Goal: Information Seeking & Learning: Learn about a topic

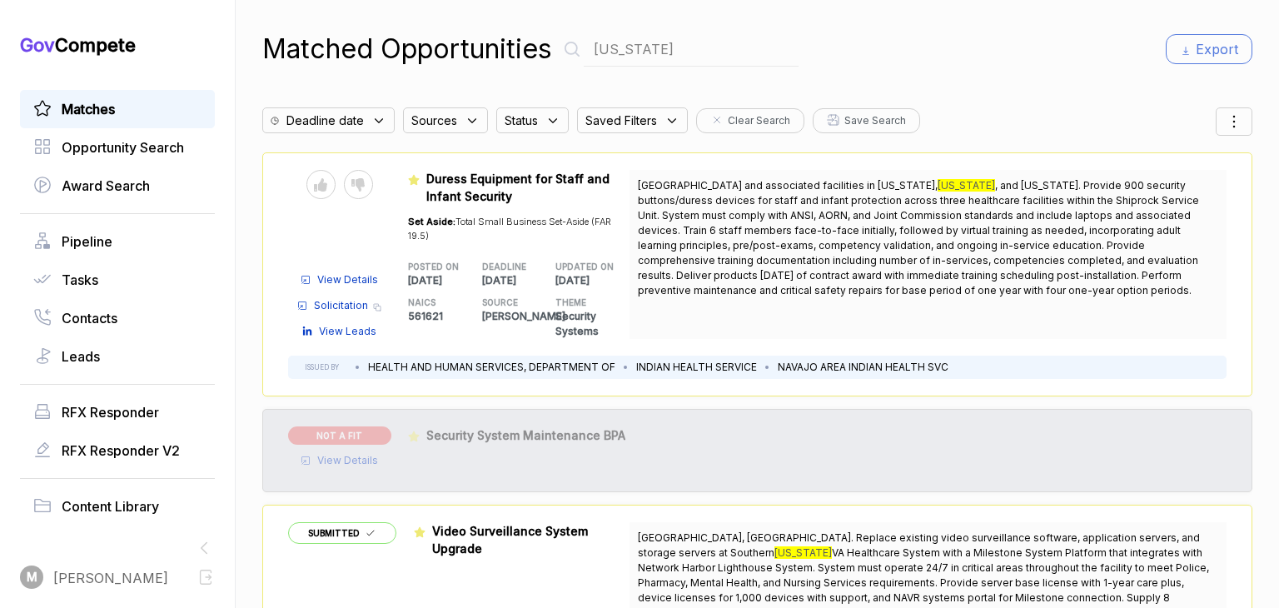
click at [94, 112] on span "Matches" at bounding box center [88, 109] width 53 height 20
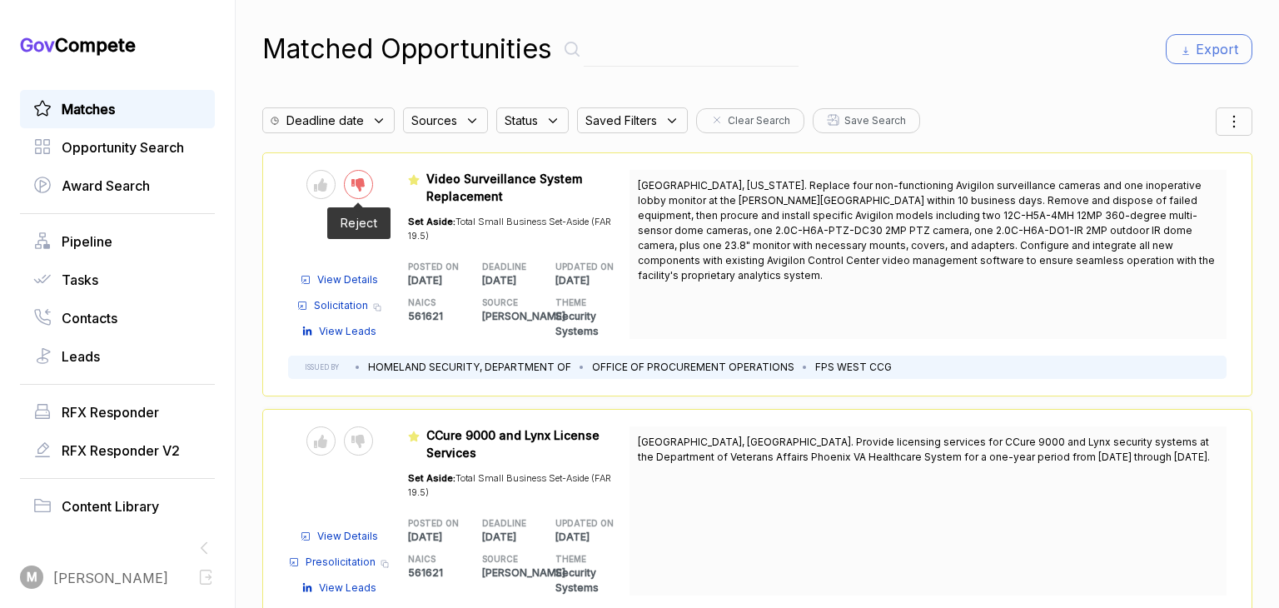
click at [365, 180] on icon at bounding box center [357, 184] width 13 height 13
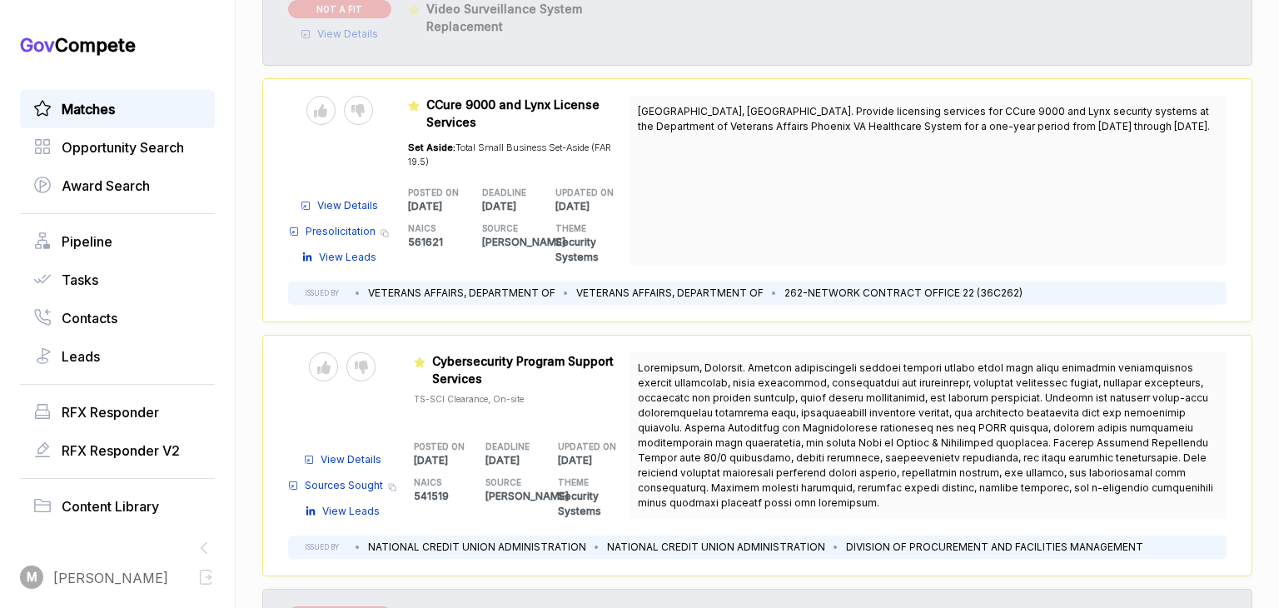
scroll to position [179, 0]
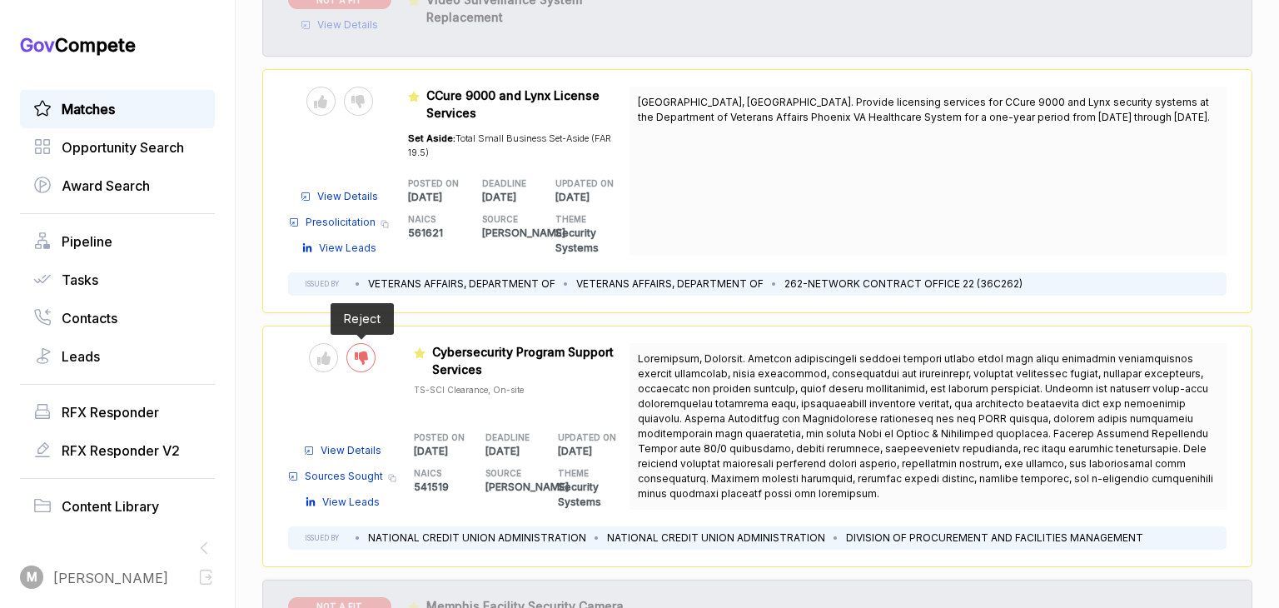
click at [366, 355] on icon at bounding box center [361, 357] width 13 height 13
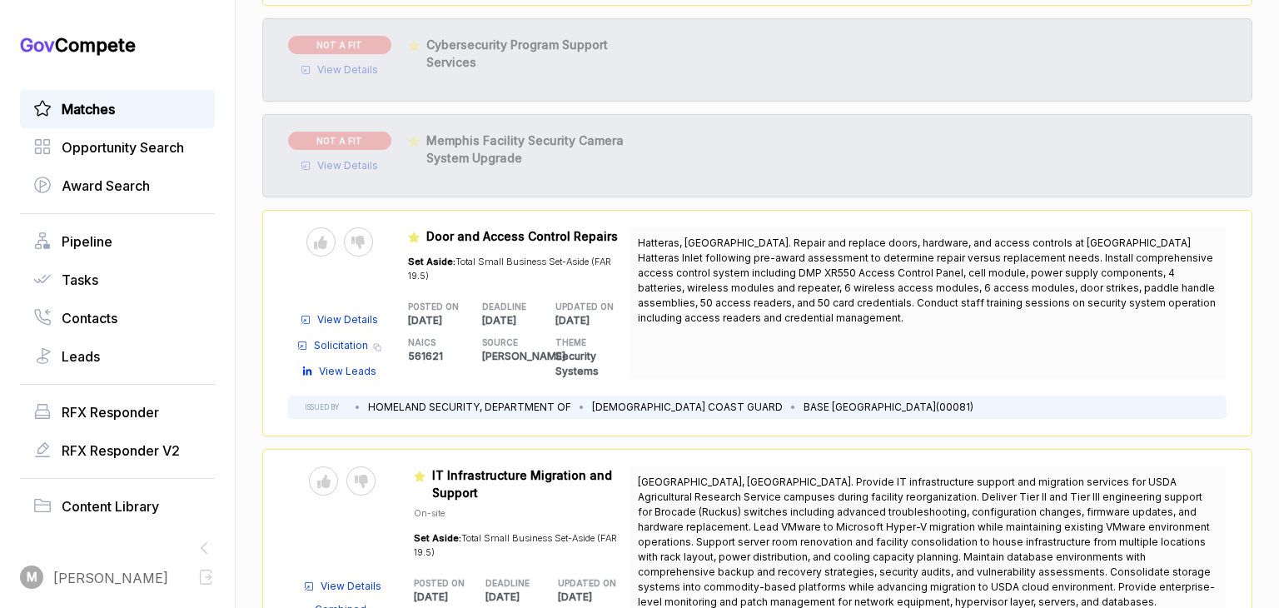
scroll to position [486, 0]
click at [365, 239] on icon at bounding box center [357, 242] width 13 height 13
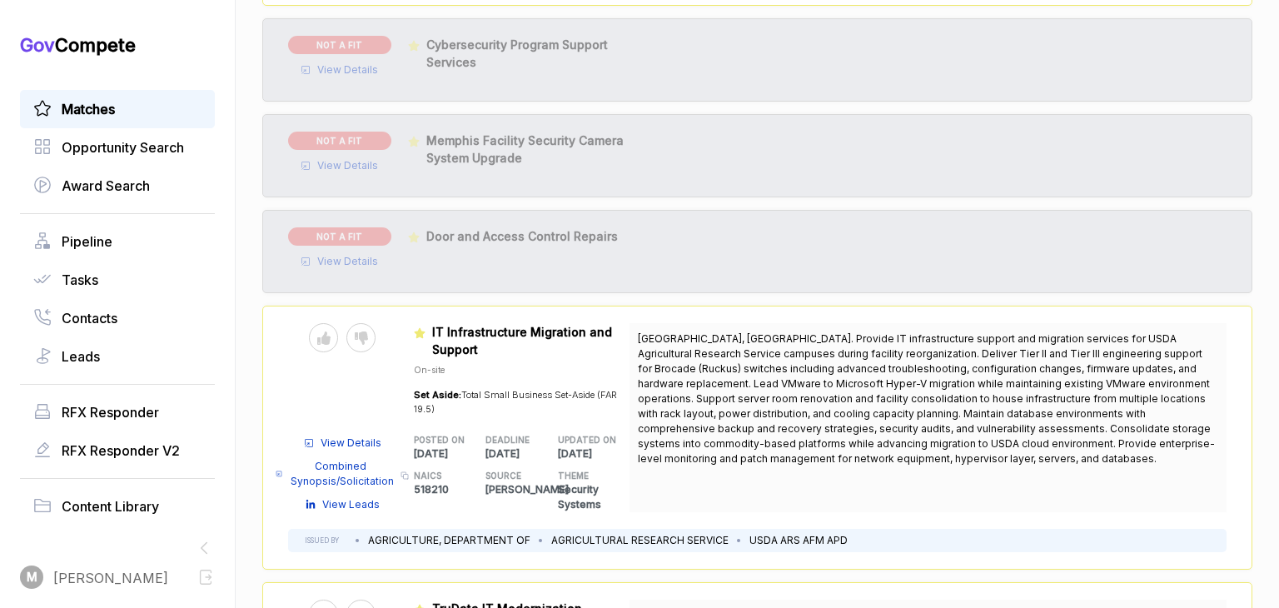
click at [576, 446] on p "[DATE]" at bounding box center [594, 453] width 72 height 15
click at [615, 281] on div "NOT A FIT View Details Featured 70Z08125QELIZ0030 Door and Access Control Repai…" at bounding box center [757, 251] width 990 height 83
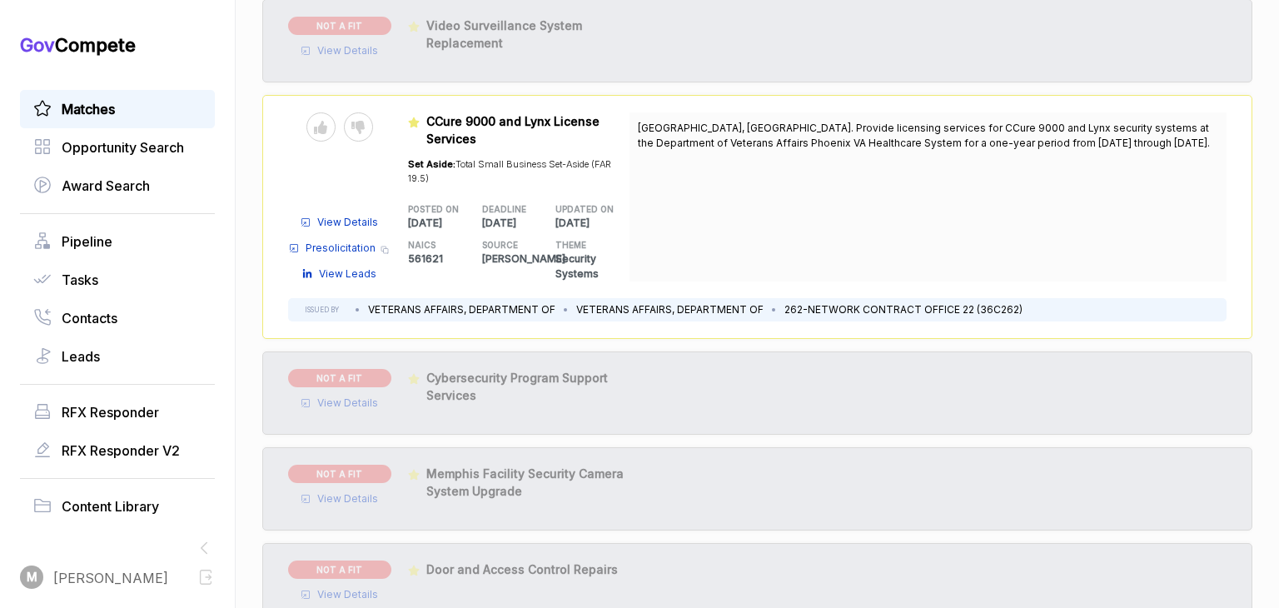
scroll to position [152, 0]
click at [327, 127] on icon at bounding box center [320, 128] width 13 height 13
click at [357, 220] on span "View Details" at bounding box center [347, 223] width 61 height 15
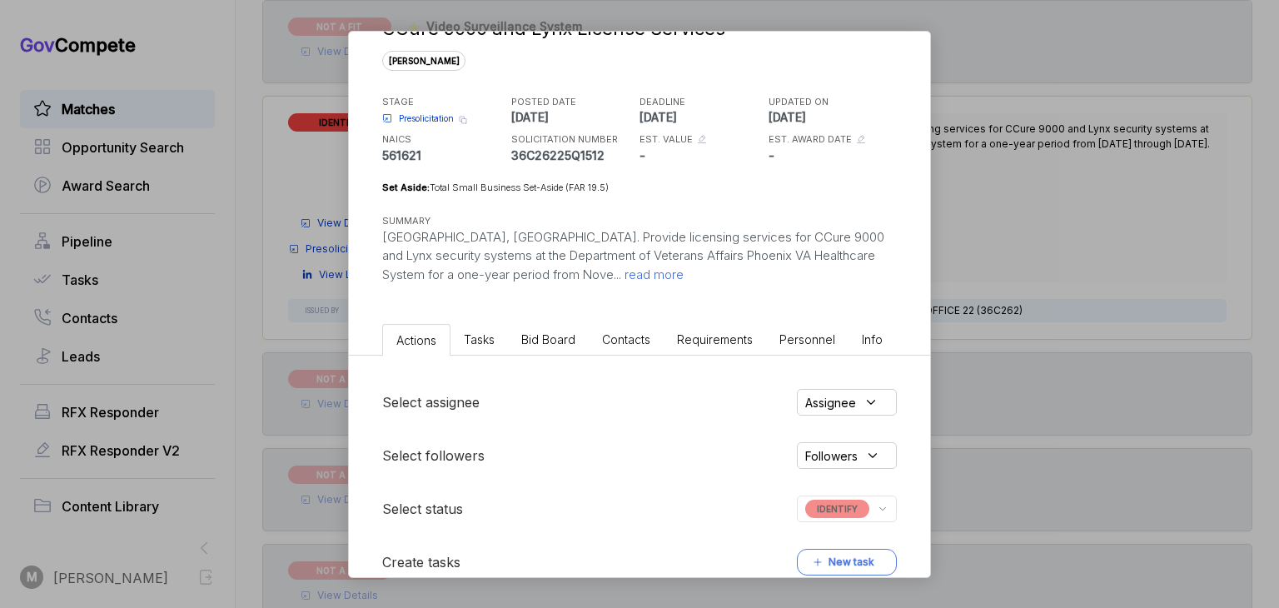
scroll to position [112, 0]
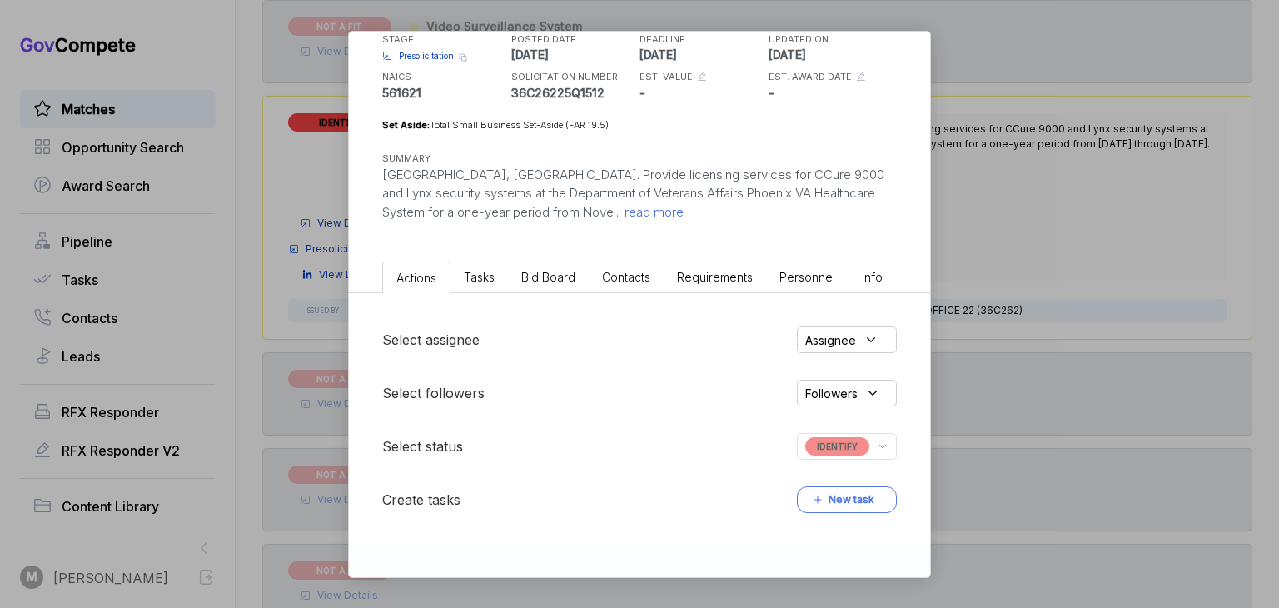
click at [877, 445] on icon at bounding box center [883, 446] width 12 height 15
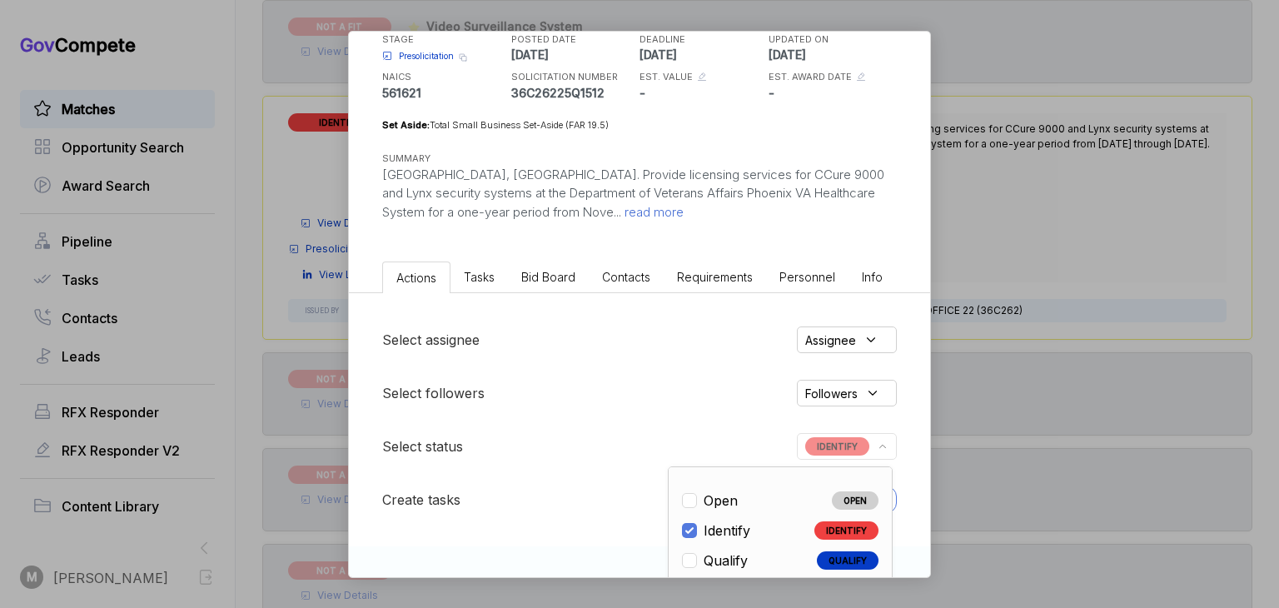
scroll to position [60, 0]
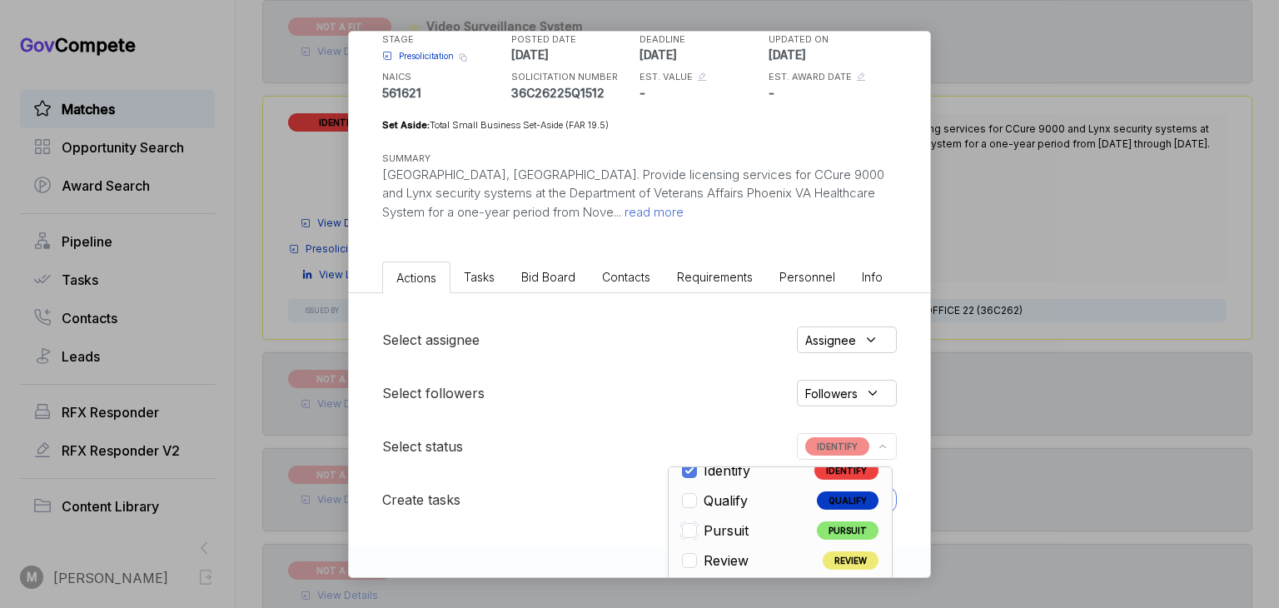
click at [690, 524] on input "checkbox" at bounding box center [689, 530] width 15 height 15
checkbox input "true"
checkbox input "false"
click at [1037, 187] on div "CCure 9000 and Lynx License Services [PERSON_NAME] STAGE Presolicitation Copy l…" at bounding box center [639, 304] width 1279 height 608
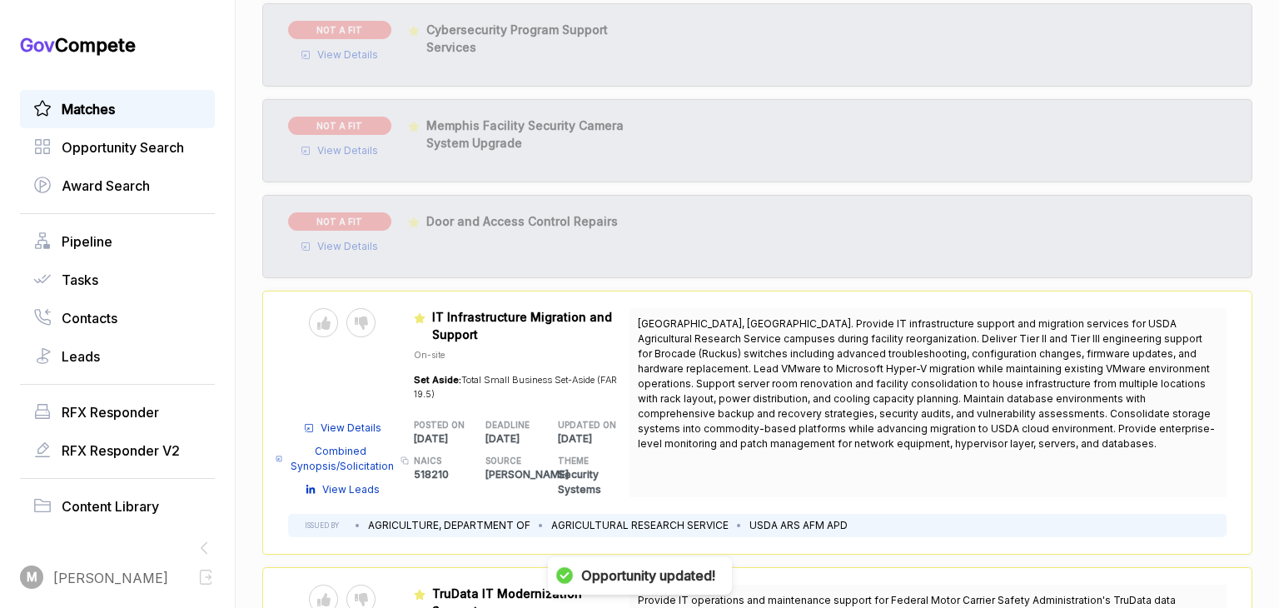
scroll to position [502, 0]
click at [368, 324] on icon at bounding box center [361, 322] width 13 height 13
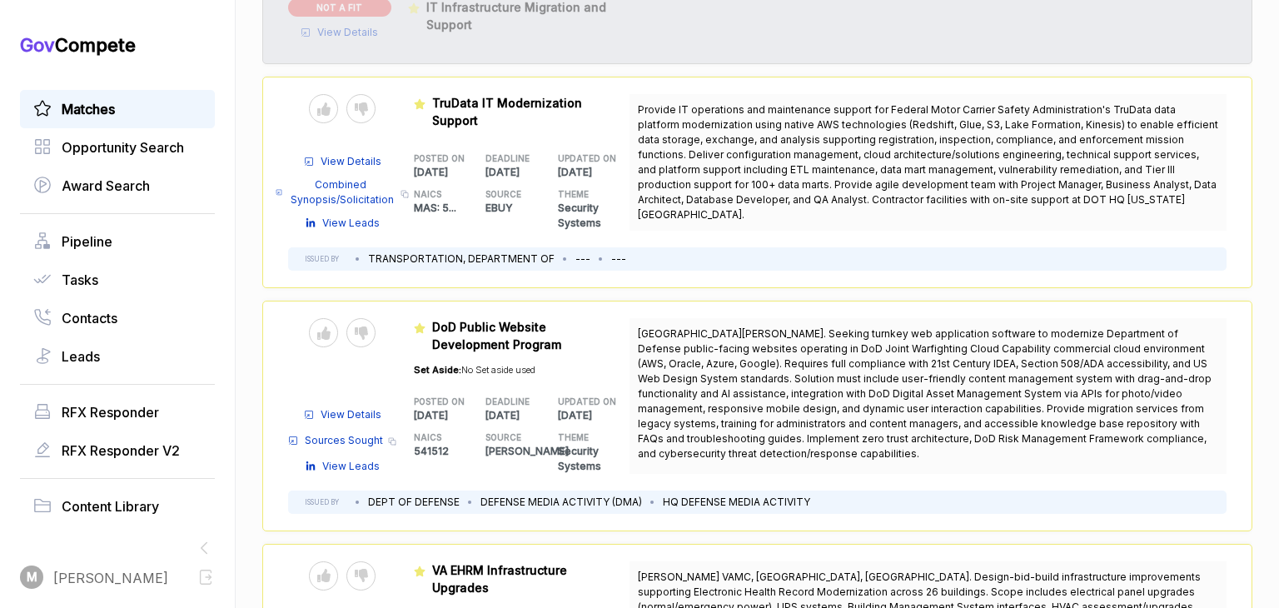
scroll to position [812, 0]
click at [368, 327] on icon at bounding box center [361, 332] width 13 height 13
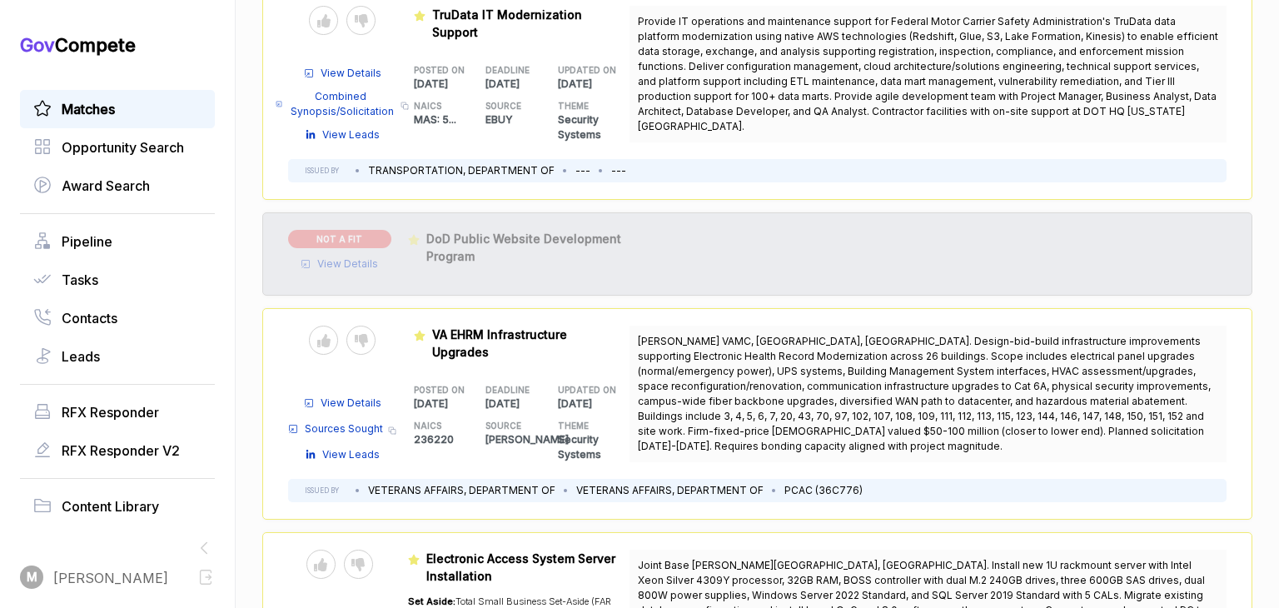
scroll to position [899, 0]
click at [368, 345] on icon at bounding box center [361, 341] width 13 height 13
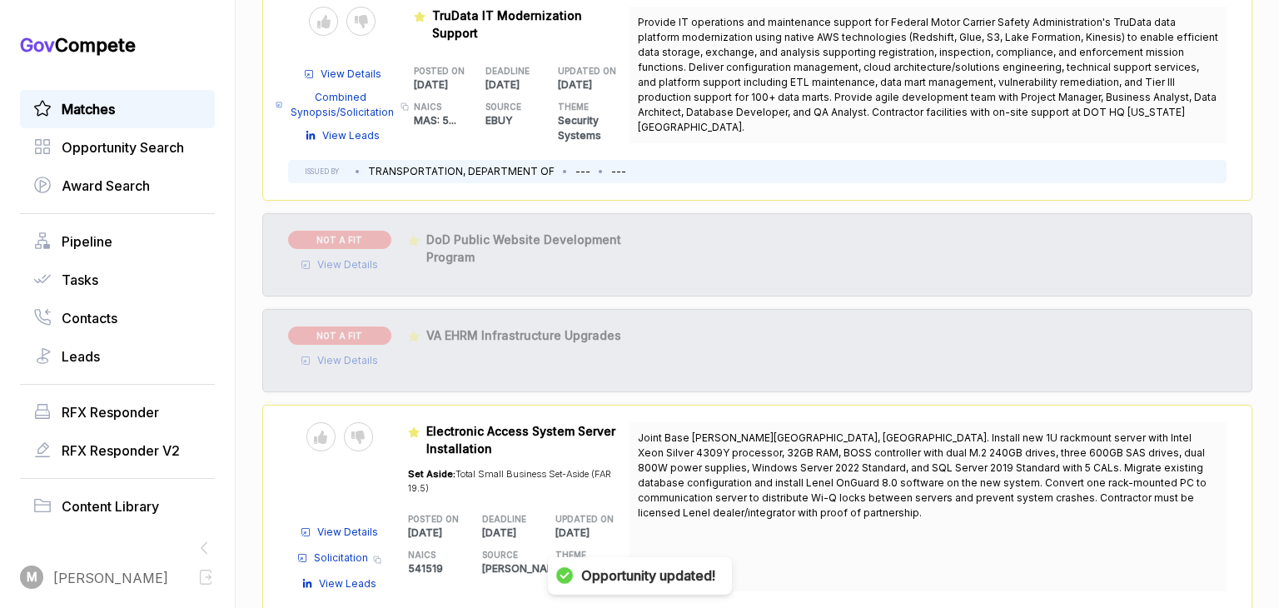
scroll to position [969, 0]
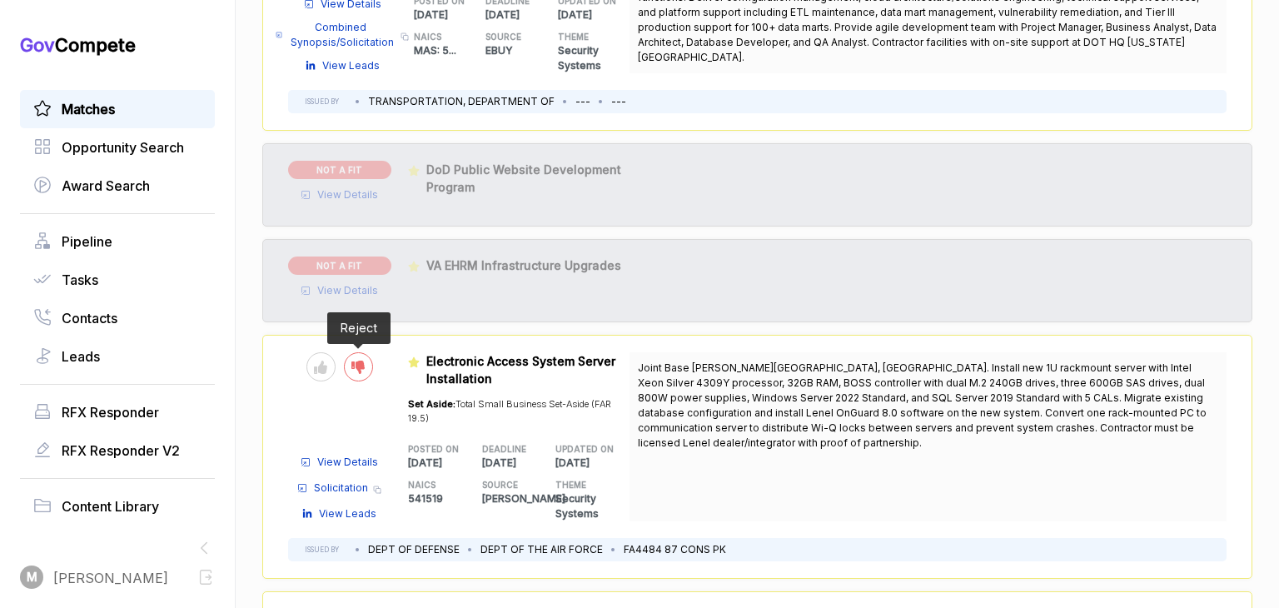
click at [365, 364] on icon at bounding box center [357, 367] width 13 height 13
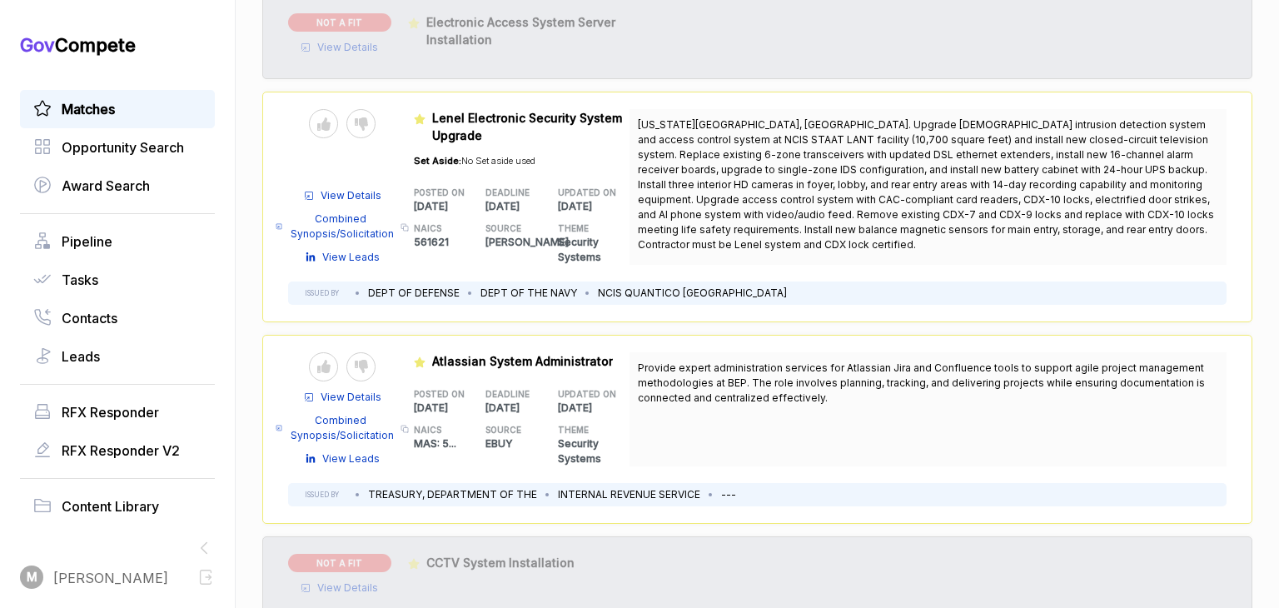
scroll to position [1308, 0]
click at [368, 366] on icon at bounding box center [361, 365] width 13 height 13
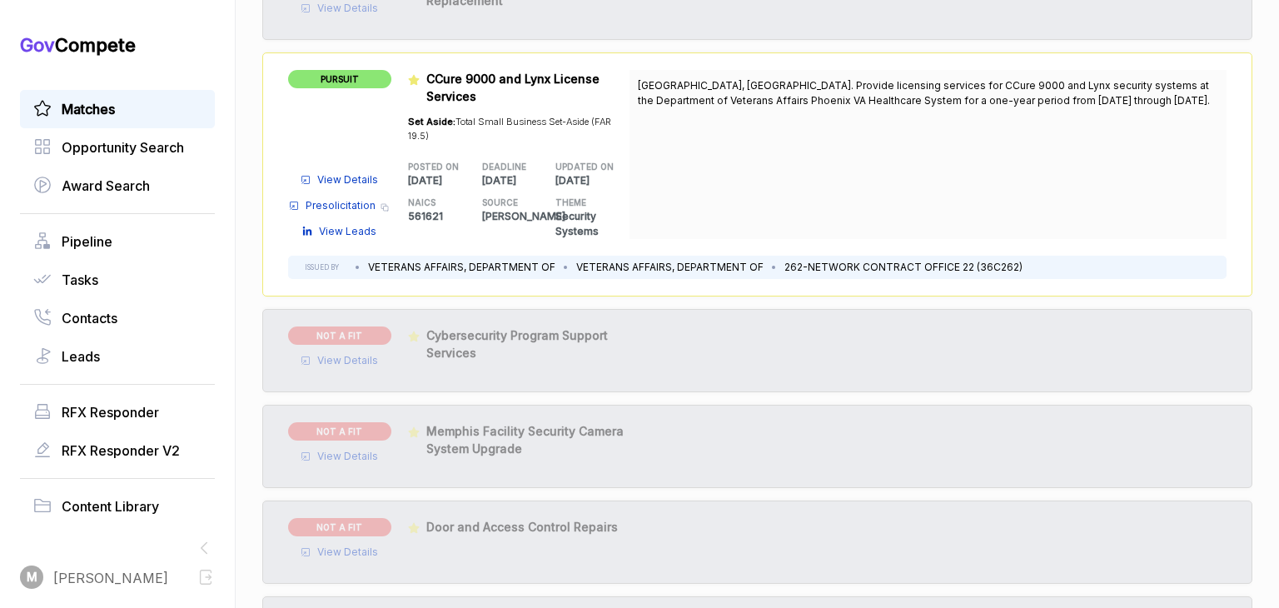
scroll to position [0, 0]
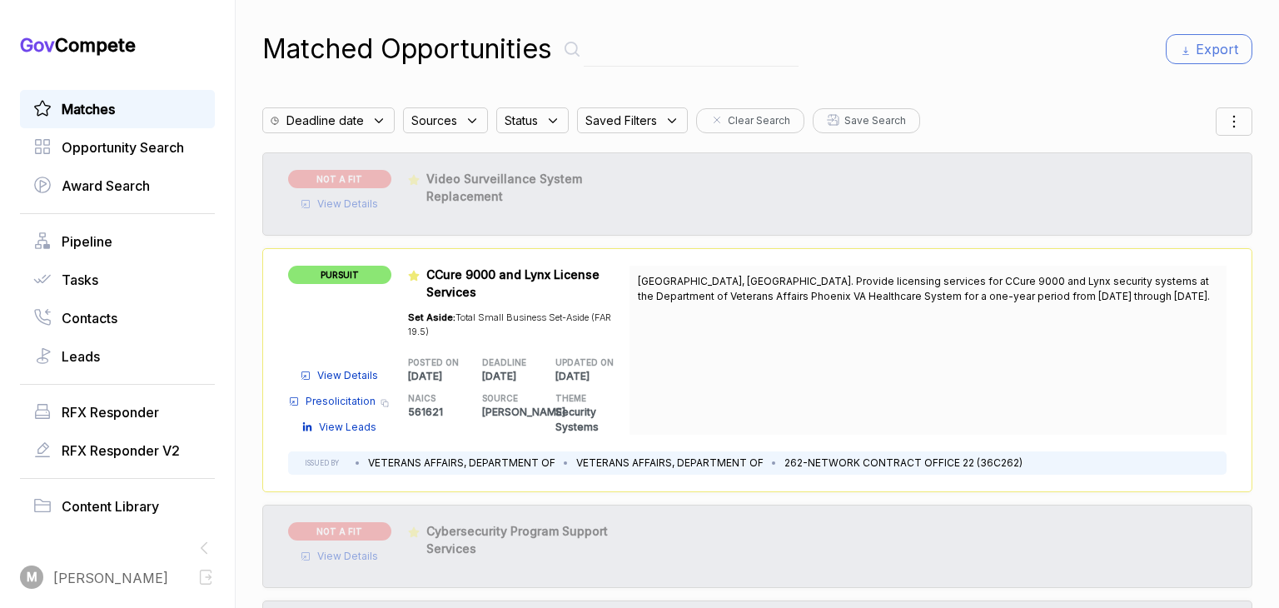
click at [646, 57] on input "text" at bounding box center [691, 49] width 215 height 34
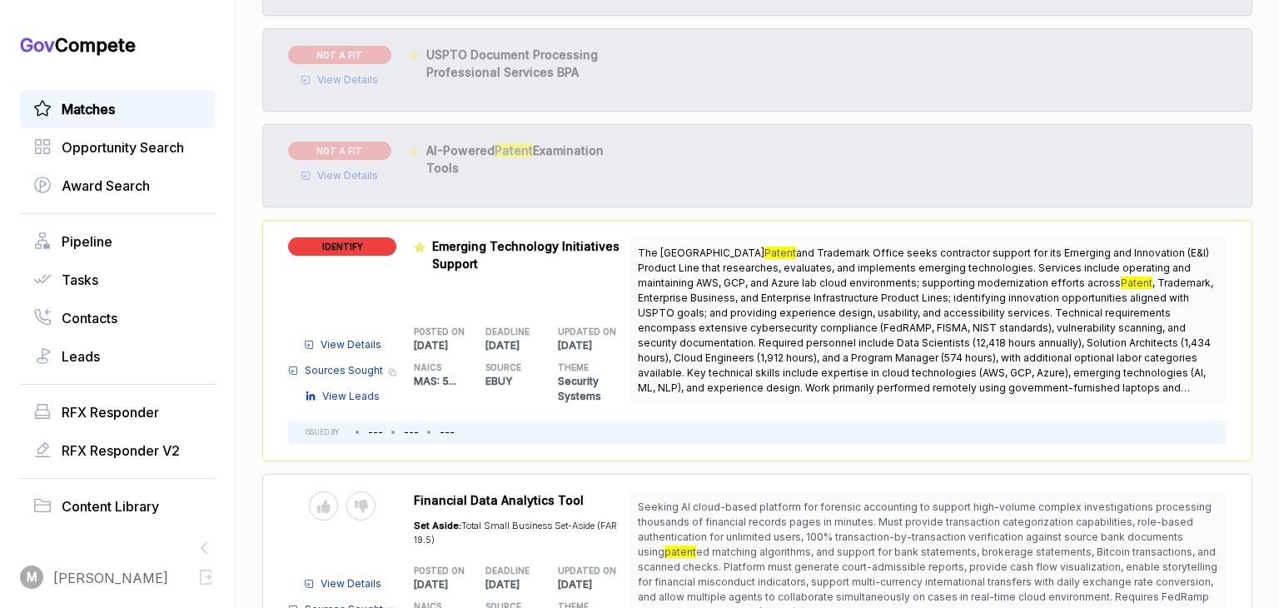
scroll to position [223, 0]
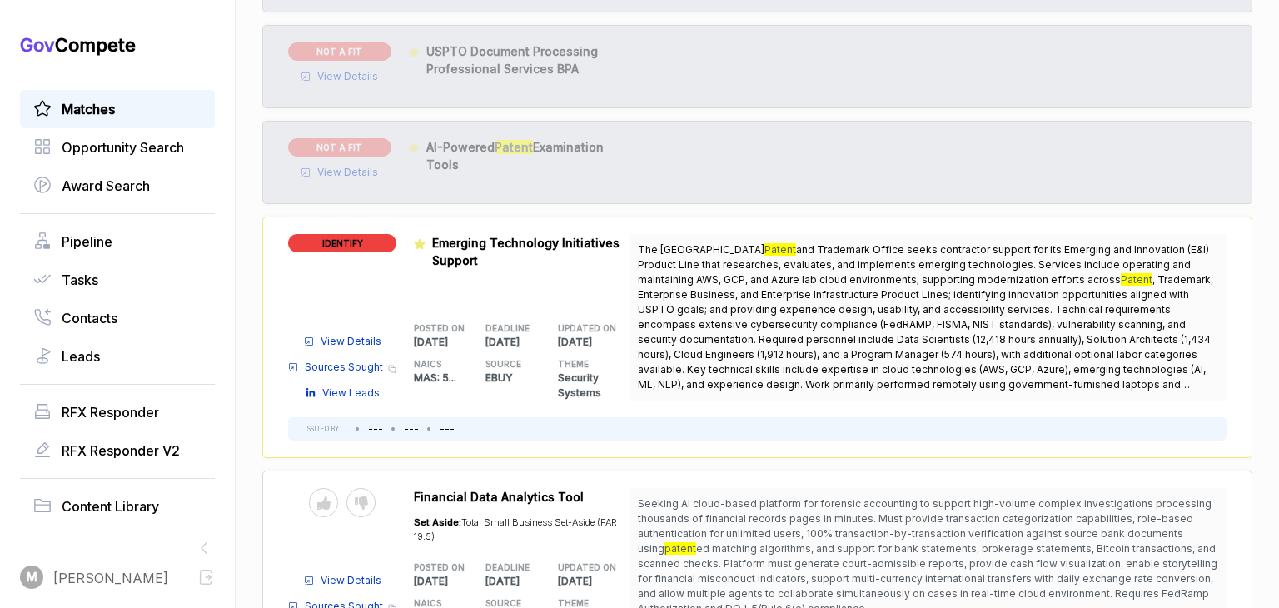
click at [359, 367] on span "Sources Sought" at bounding box center [344, 367] width 78 height 15
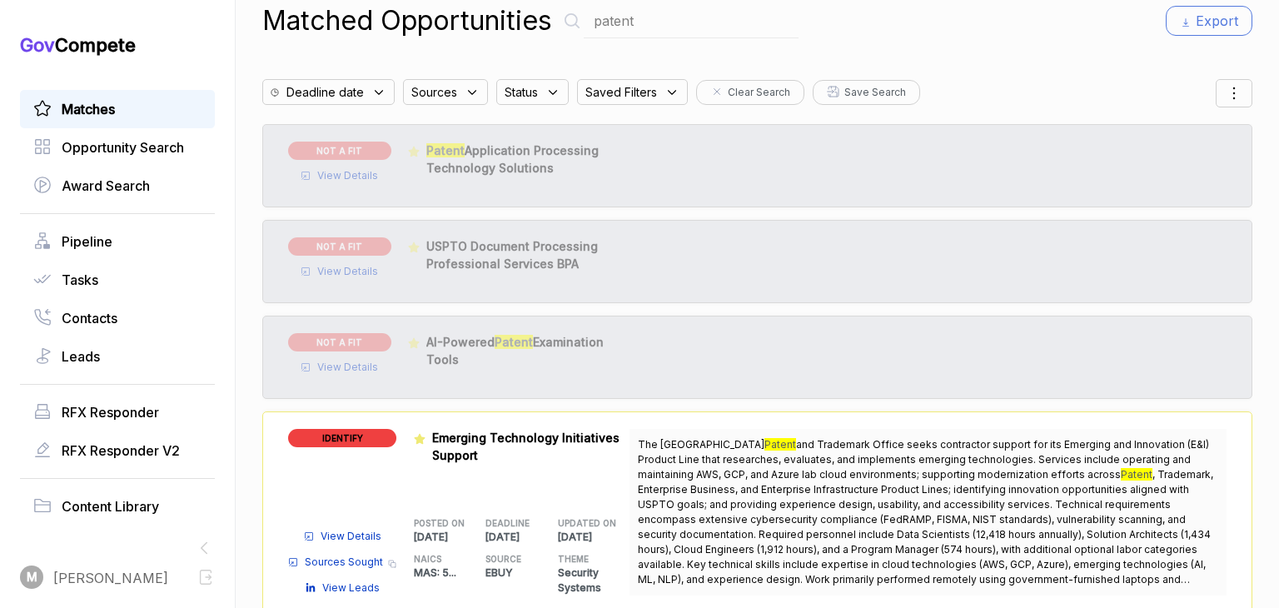
scroll to position [0, 0]
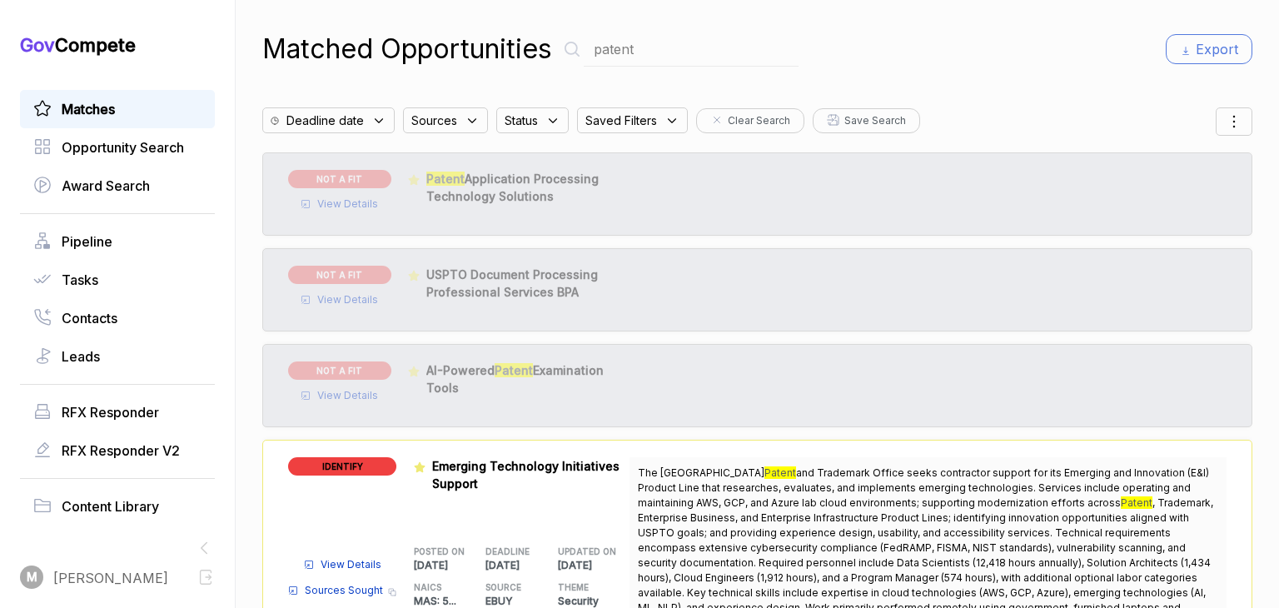
click at [665, 52] on input "patent" at bounding box center [691, 49] width 215 height 34
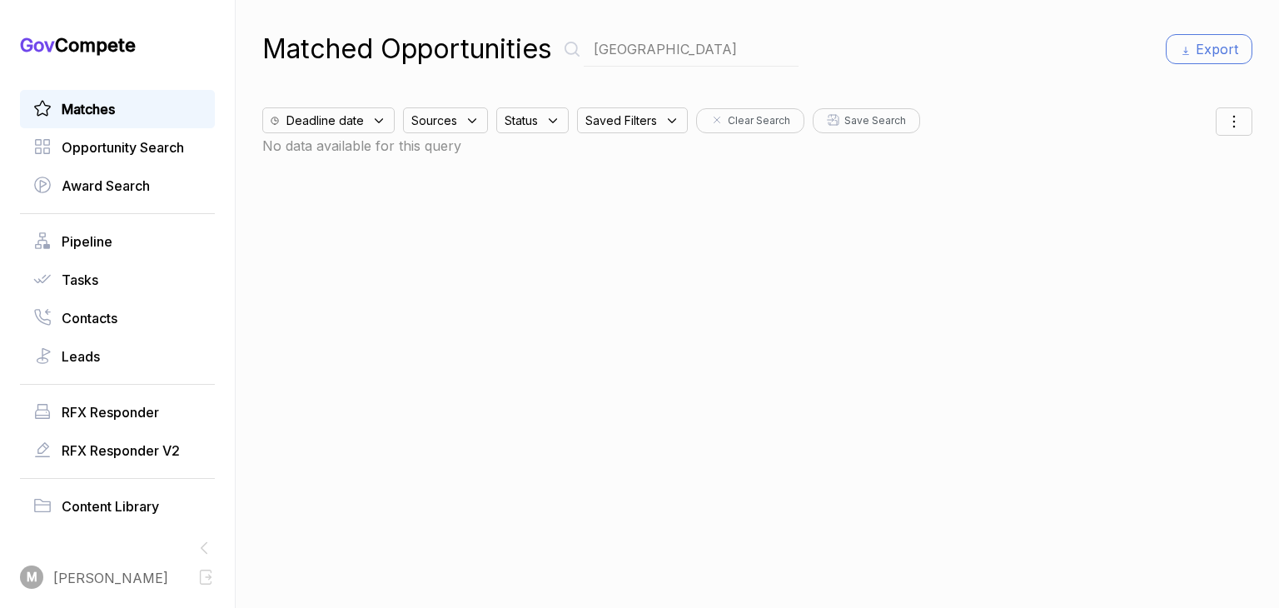
type input "[GEOGRAPHIC_DATA]"
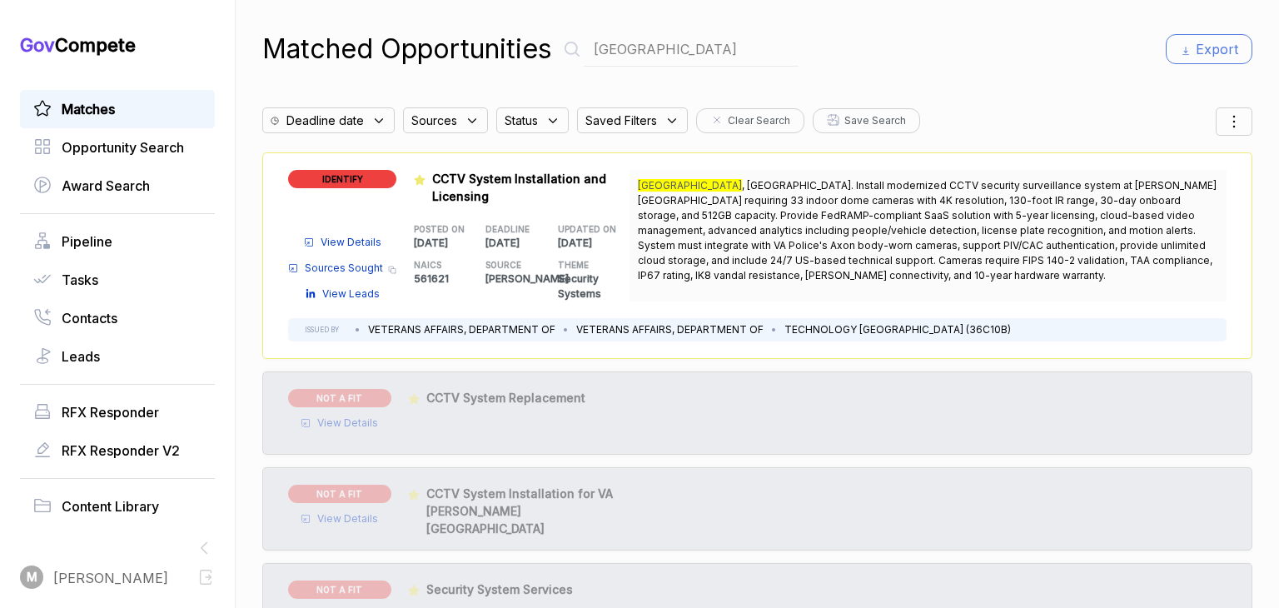
click at [359, 242] on span "View Details" at bounding box center [351, 242] width 61 height 15
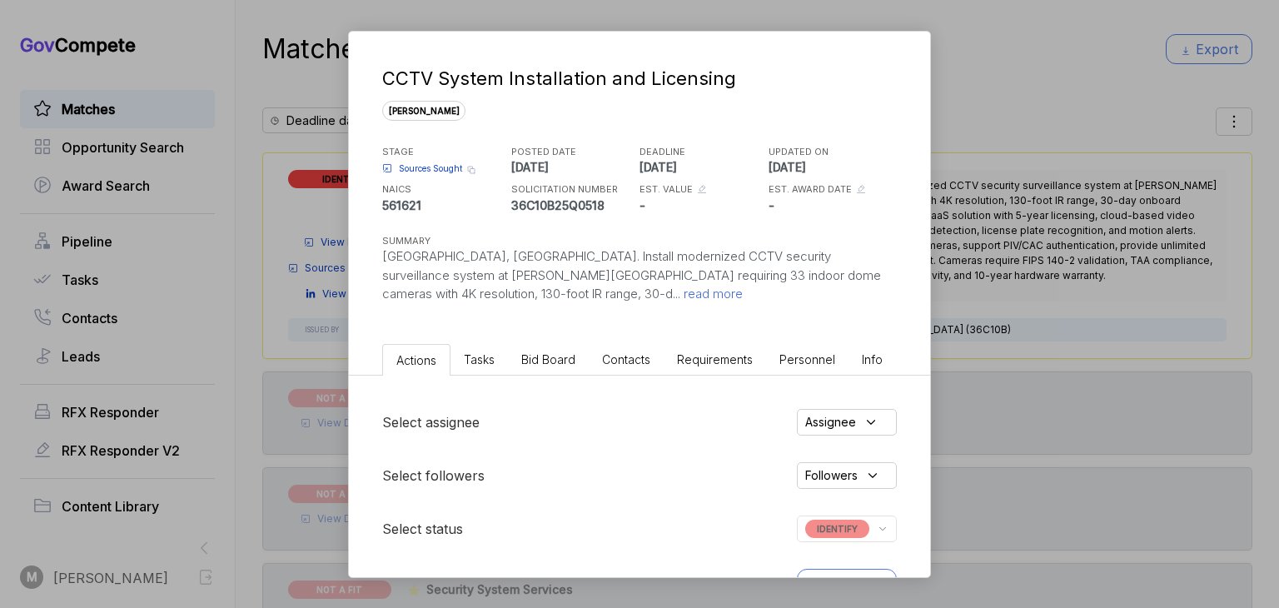
click at [320, 215] on div "CCTV System Installation and Licensing [PERSON_NAME] STAGE Sources Sought Copy …" at bounding box center [639, 304] width 1279 height 608
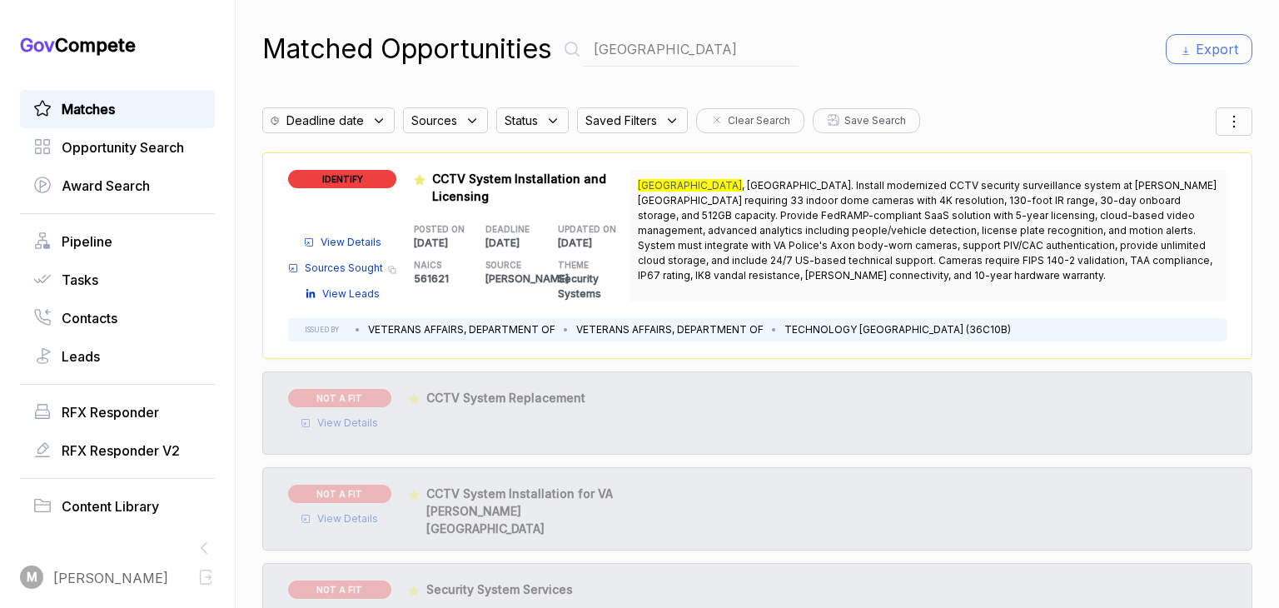
click at [351, 264] on span "Sources Sought" at bounding box center [344, 268] width 78 height 15
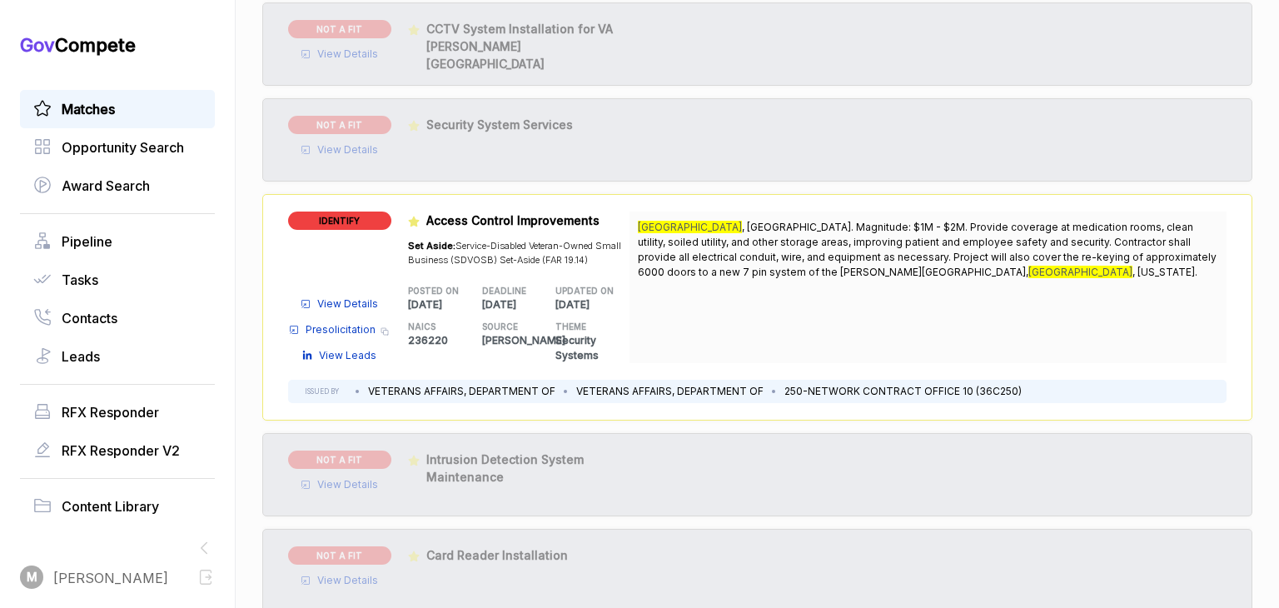
scroll to position [463, 0]
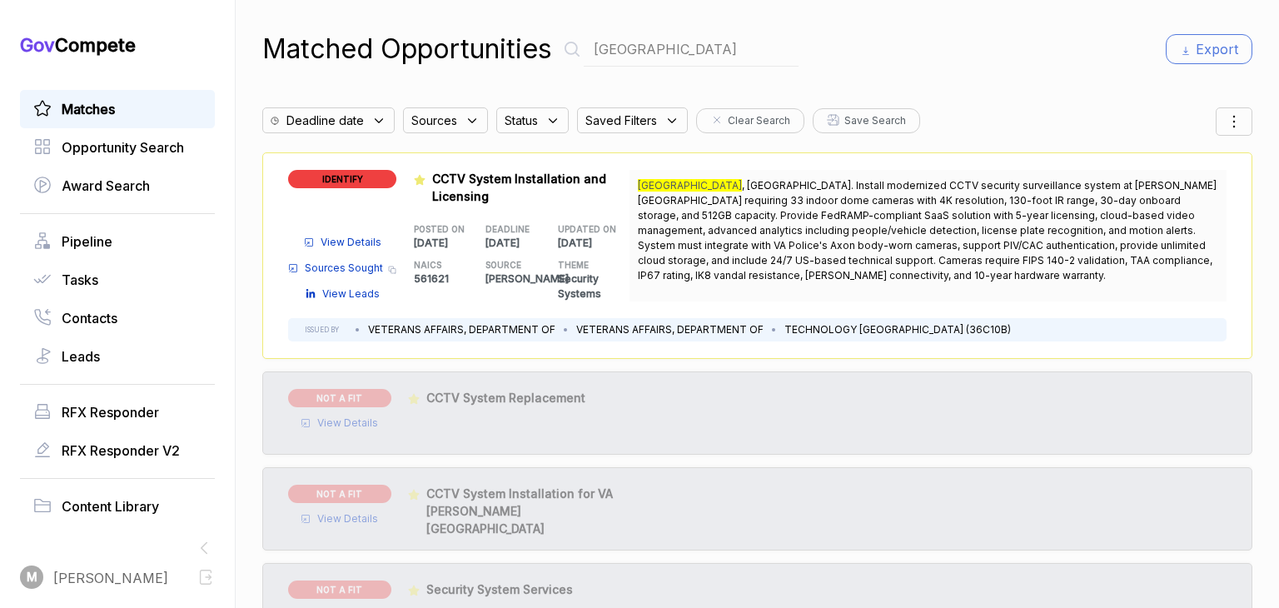
click at [73, 104] on span "Matches" at bounding box center [88, 109] width 53 height 20
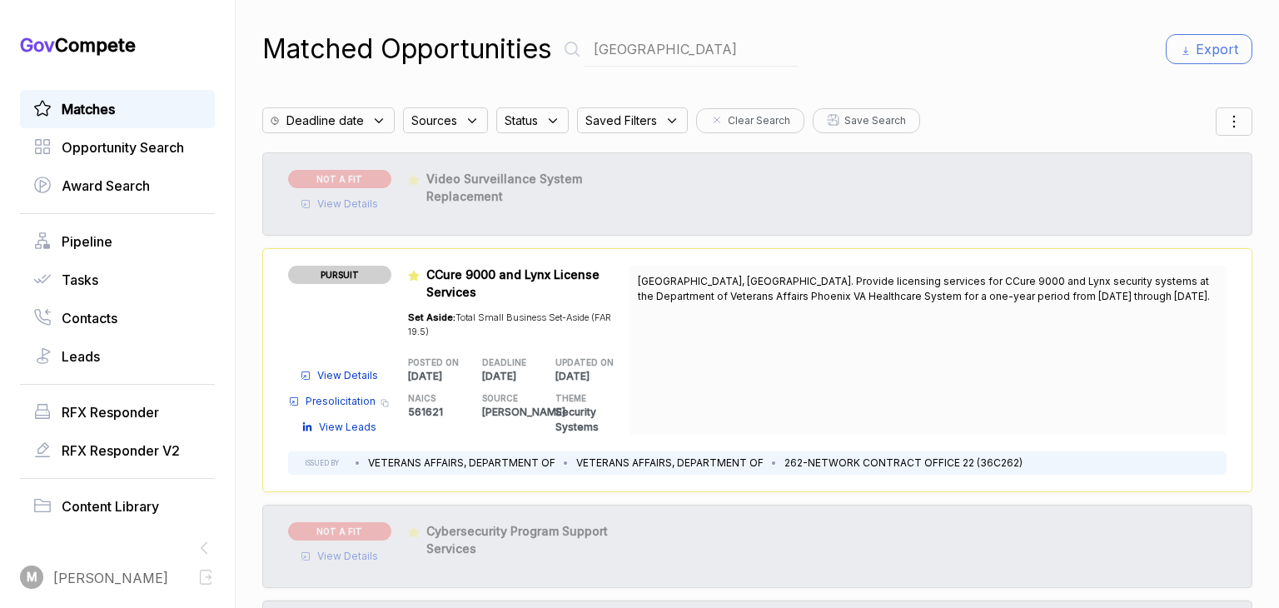
click at [664, 55] on input "[GEOGRAPHIC_DATA]" at bounding box center [691, 49] width 215 height 34
click at [89, 110] on span "Matches" at bounding box center [88, 109] width 53 height 20
